Goal: Task Accomplishment & Management: Manage account settings

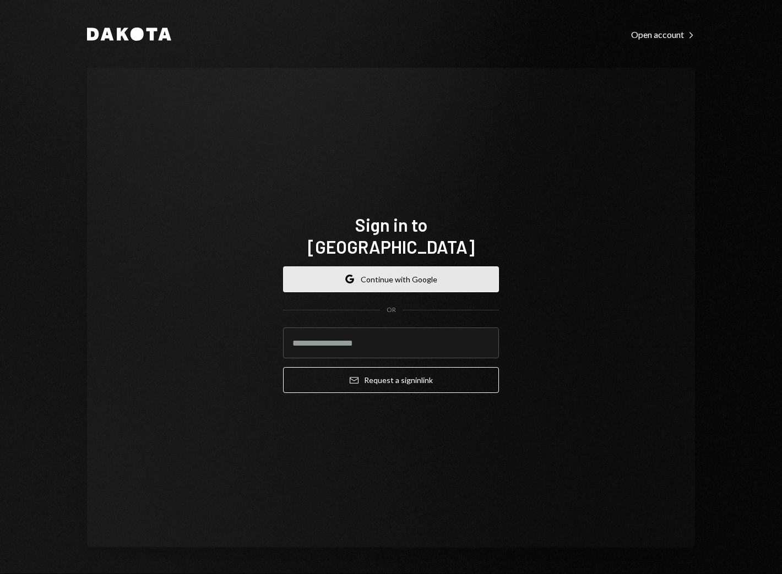
click at [423, 266] on button "Google Continue with Google" at bounding box center [391, 279] width 216 height 26
click at [428, 275] on button "Google Continue with Google" at bounding box center [391, 279] width 216 height 26
click at [547, 228] on div "Sign in to [GEOGRAPHIC_DATA] Google Continue with Google OR Email Request a sig…" at bounding box center [391, 308] width 608 height 480
click at [440, 266] on button "Google Continue with Google" at bounding box center [391, 279] width 216 height 26
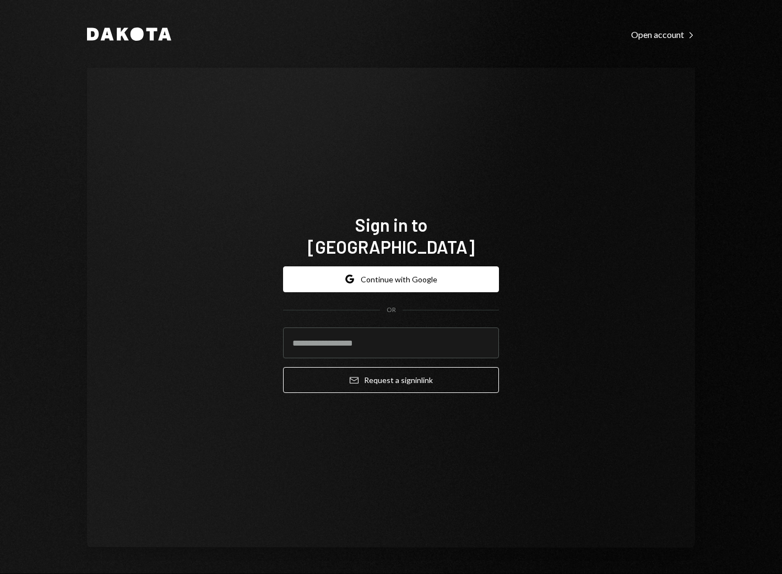
click at [460, 239] on h1 "Sign in to [GEOGRAPHIC_DATA]" at bounding box center [391, 236] width 216 height 44
click at [431, 328] on input "email" at bounding box center [391, 343] width 216 height 31
click at [0, 574] on com-1password-button at bounding box center [0, 574] width 0 height 0
click at [481, 226] on h1 "Sign in to Dakota" at bounding box center [391, 236] width 216 height 44
click at [449, 266] on button "Google Continue with Google" at bounding box center [391, 279] width 216 height 26
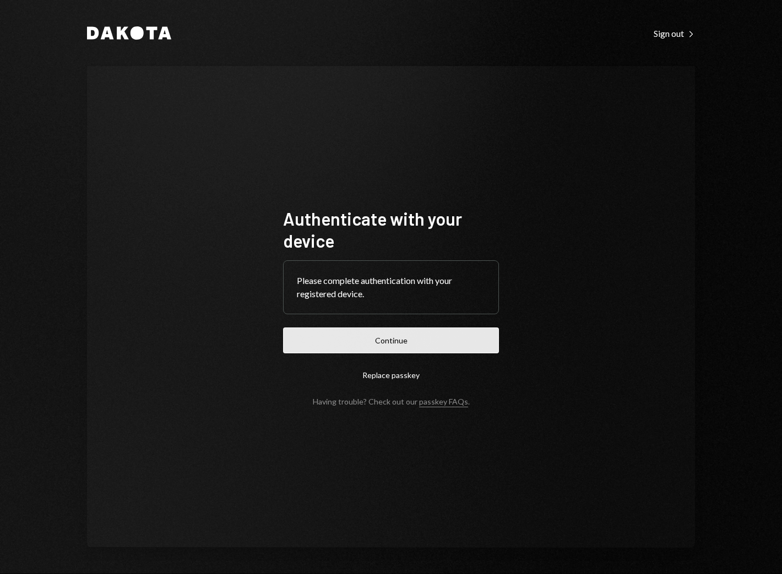
click at [413, 334] on button "Continue" at bounding box center [391, 341] width 216 height 26
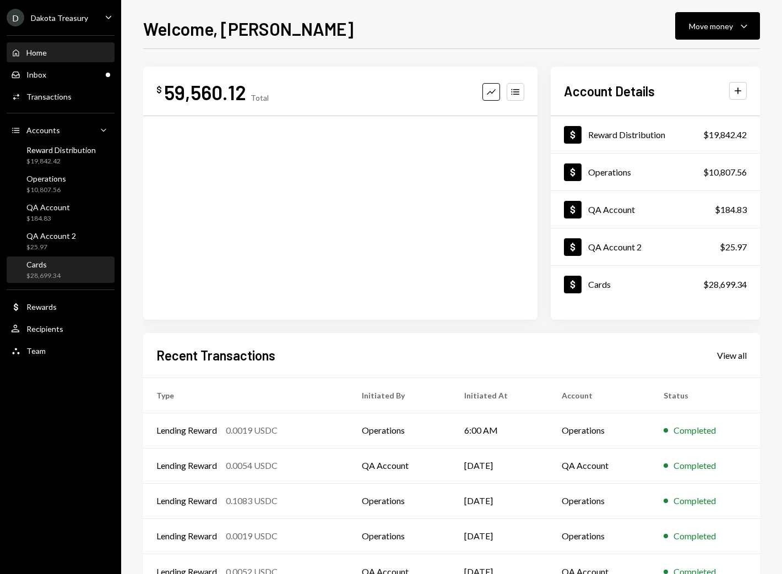
click at [82, 268] on div "Cards $28,699.34" at bounding box center [60, 270] width 99 height 21
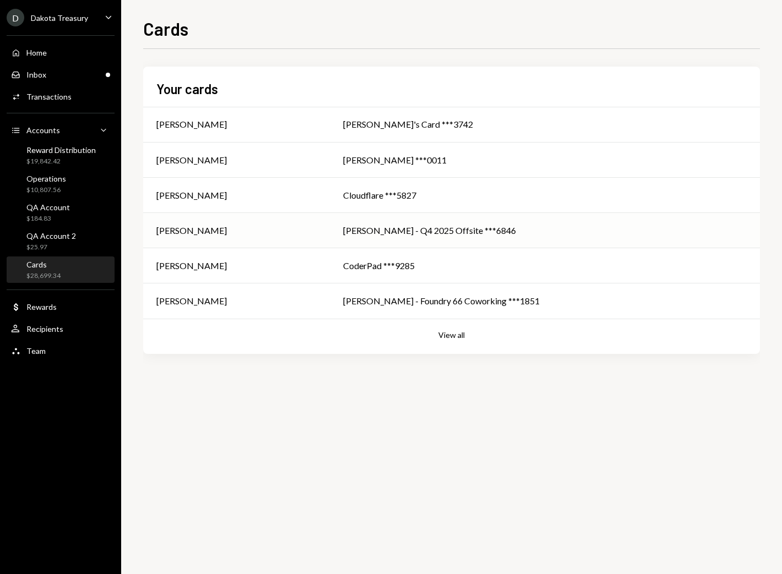
click at [220, 247] on td "Adam Train" at bounding box center [236, 230] width 187 height 35
click at [227, 257] on td "Adam Train" at bounding box center [236, 265] width 187 height 35
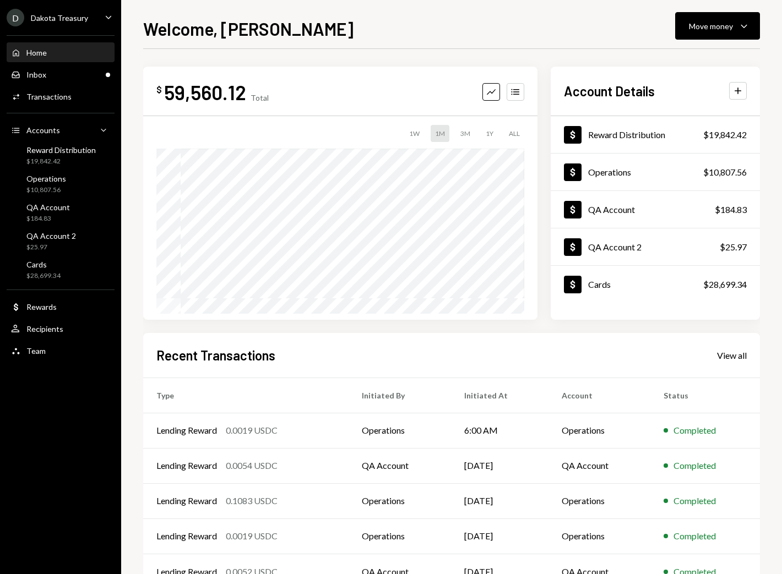
scroll to position [37, 0]
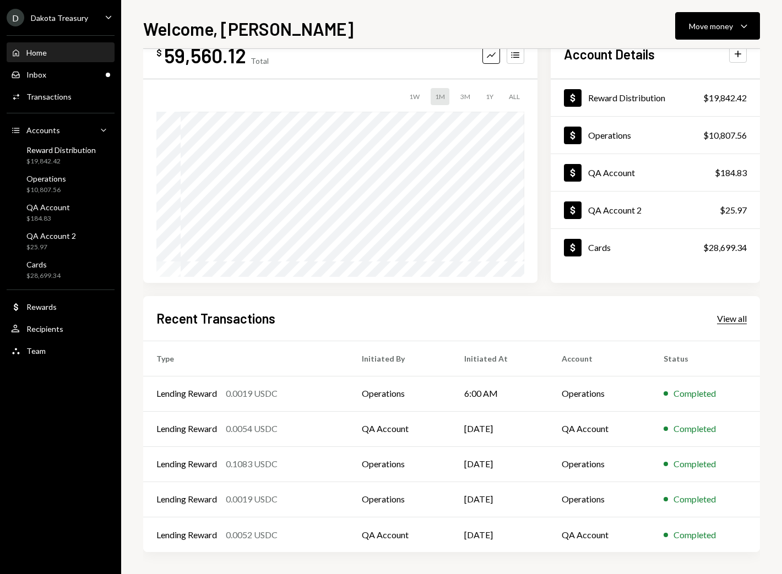
click at [737, 318] on div "View all" at bounding box center [732, 318] width 30 height 11
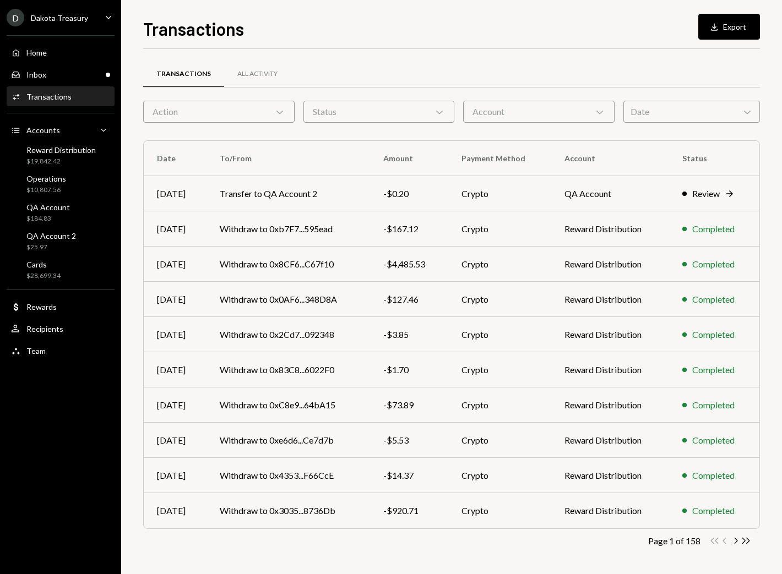
click at [78, 30] on div "Home Home Inbox Inbox Activities Transactions Accounts Accounts Caret Down Rewa…" at bounding box center [60, 196] width 121 height 334
click at [78, 20] on div "Dakota Treasury" at bounding box center [59, 17] width 57 height 9
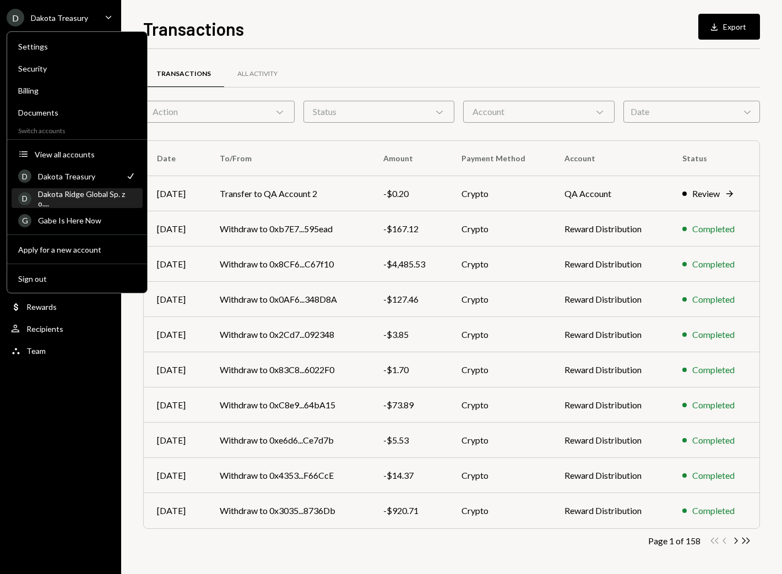
click at [76, 202] on div "Dakota Ridge Global Sp. z o...." at bounding box center [87, 198] width 98 height 19
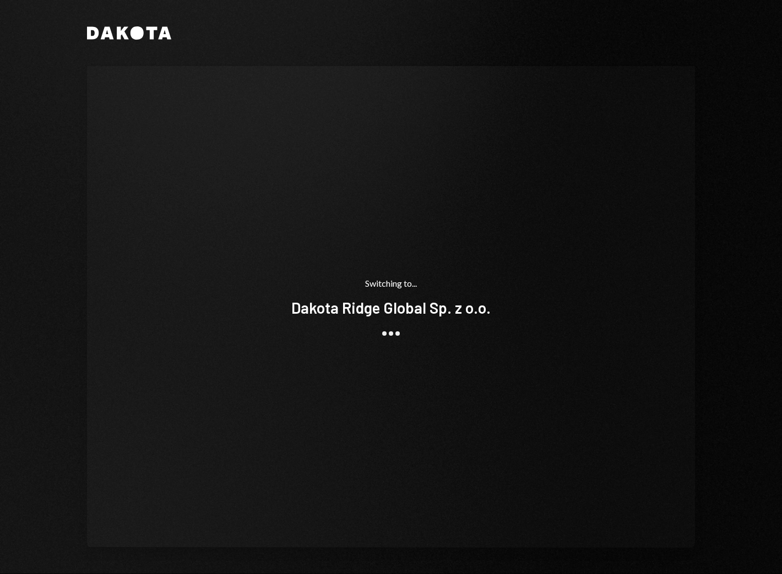
click at [96, 227] on div "Switching to... Dakota Ridge Global Sp. z o.o." at bounding box center [391, 307] width 608 height 482
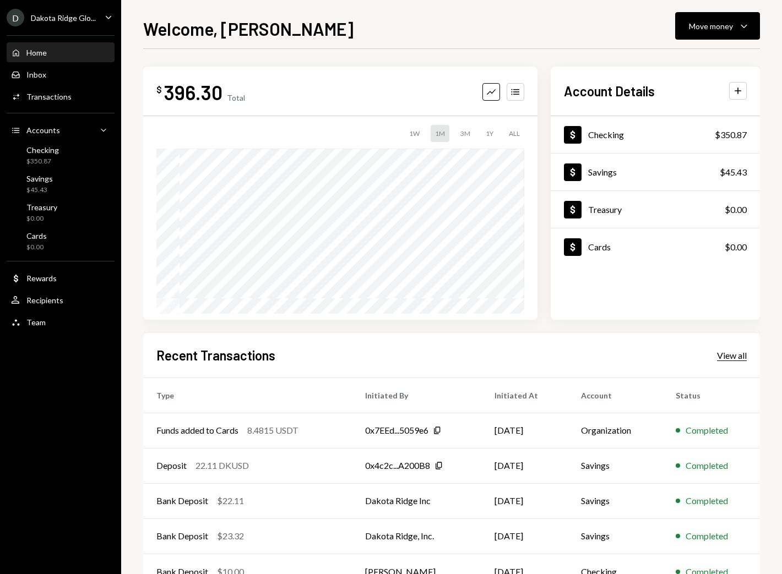
click at [724, 352] on div "View all" at bounding box center [732, 355] width 30 height 11
